Goal: Navigation & Orientation: Find specific page/section

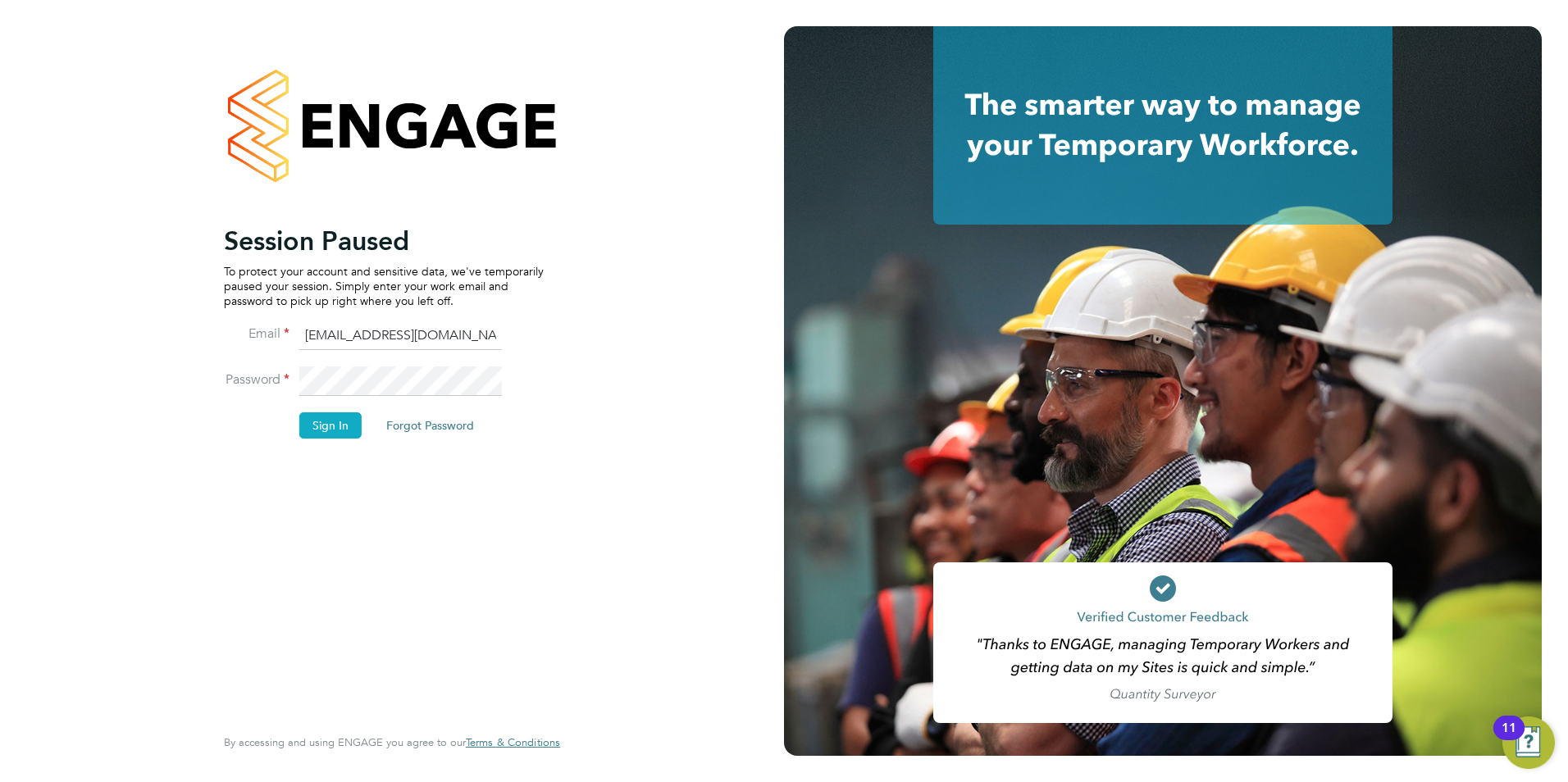
click at [331, 427] on button "Sign In" at bounding box center [330, 426] width 62 height 27
